Goal: Task Accomplishment & Management: Manage account settings

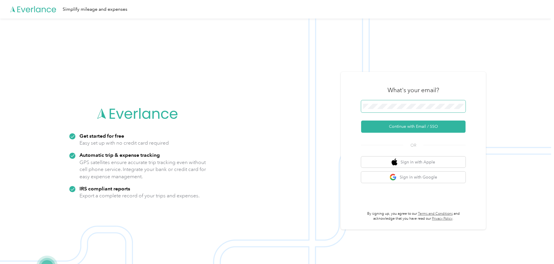
click at [411, 103] on span at bounding box center [413, 106] width 104 height 12
click at [407, 126] on button "Continue with Email / SSO" at bounding box center [413, 127] width 104 height 12
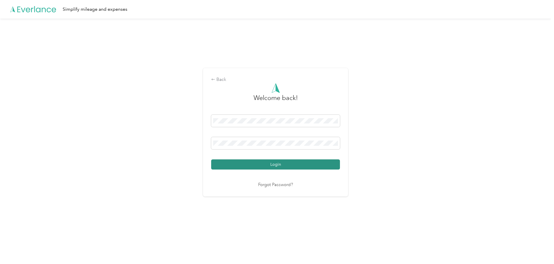
click at [290, 168] on button "Login" at bounding box center [275, 165] width 129 height 10
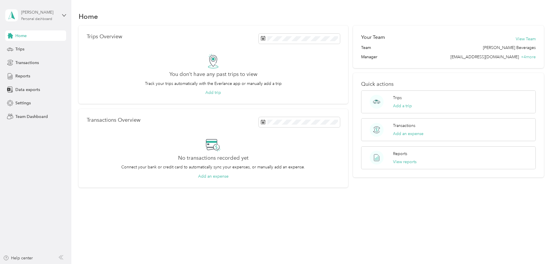
click at [56, 16] on div "[PERSON_NAME] Personal dashboard" at bounding box center [39, 15] width 36 height 12
click at [28, 48] on div "Team dashboard" at bounding box center [25, 46] width 31 height 6
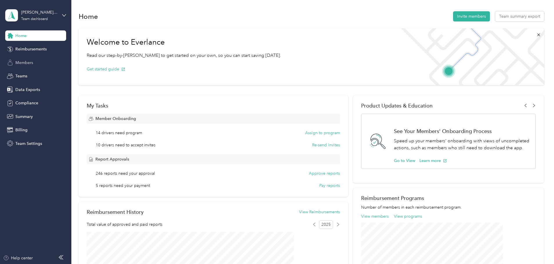
click at [26, 64] on span "Members" at bounding box center [24, 63] width 18 height 6
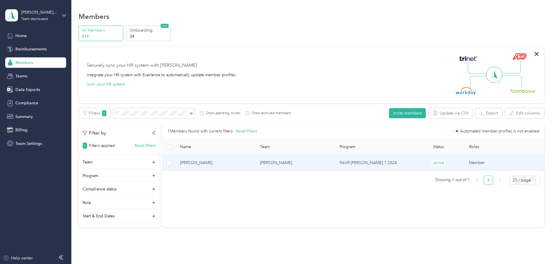
click at [234, 163] on span "[PERSON_NAME]" at bounding box center [215, 163] width 70 height 6
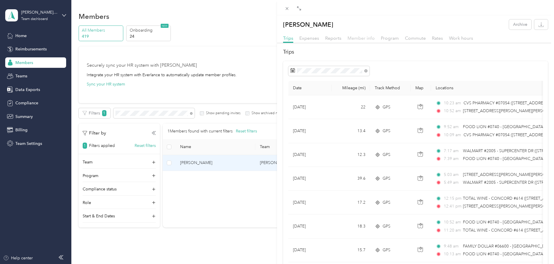
click at [367, 38] on span "Member info" at bounding box center [361, 38] width 27 height 6
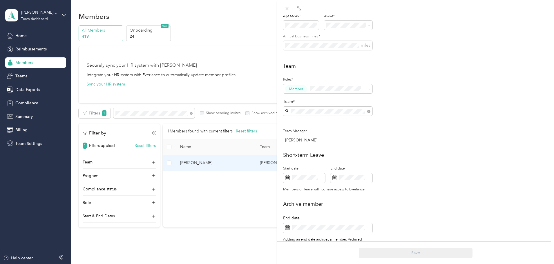
scroll to position [116, 0]
click at [334, 135] on div "15" at bounding box center [335, 135] width 8 height 7
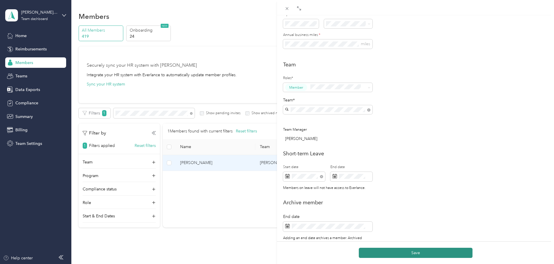
click at [395, 253] on button "Save" at bounding box center [416, 253] width 114 height 10
click at [288, 10] on icon at bounding box center [287, 8] width 5 height 5
